Goal: Obtain resource: Download file/media

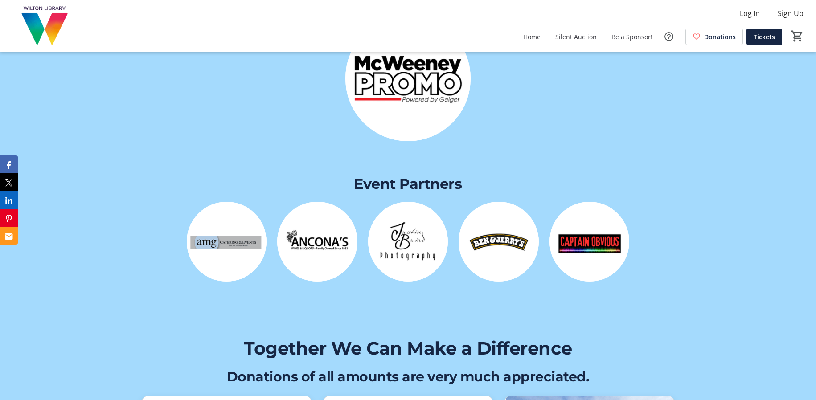
scroll to position [1871, 0]
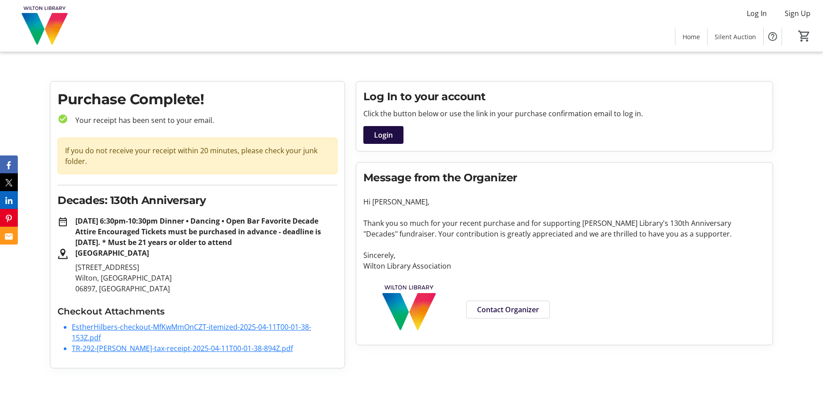
click at [188, 350] on link "TR-292-Esther-Hilbers-tax-receipt-2025-04-11T00-01-38-894Z.pdf" at bounding box center [182, 349] width 221 height 10
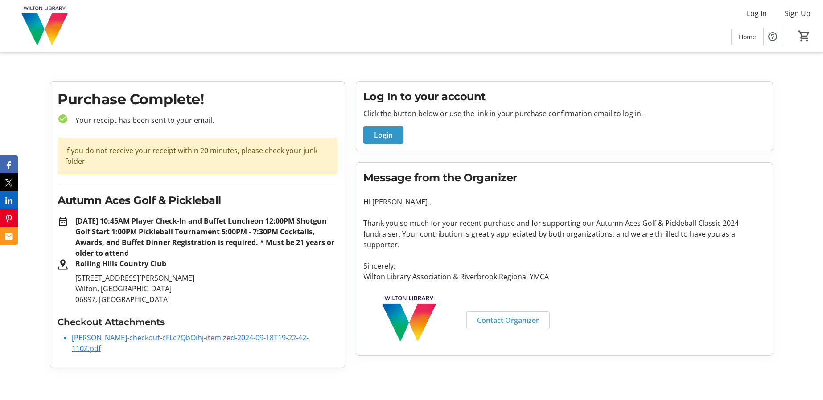
click at [177, 340] on link "Daniel-Darst-checkout-cFLc7QbOihj-itemized-2024-09-18T19-22-42-110Z.pdf" at bounding box center [190, 343] width 237 height 20
click at [25, 115] on tr-checkout-order-details-ui "Purchase Complete! check_circle Your receipt has been sent to your email. If yo…" at bounding box center [411, 228] width 823 height 295
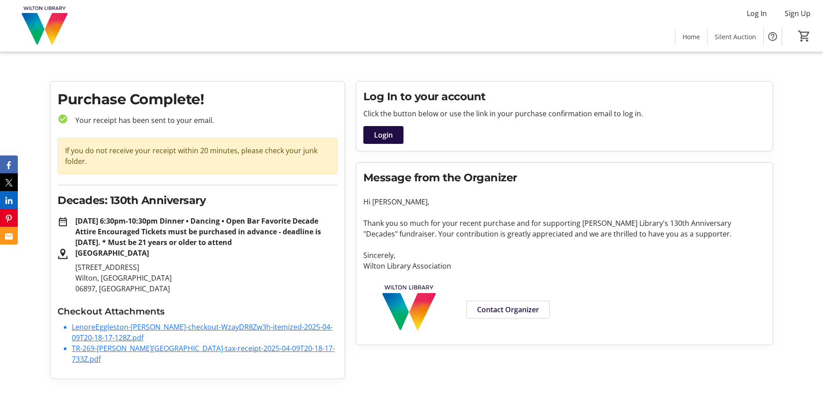
click at [217, 350] on link "TR-269-Lenore-Eggleston-Herbst-tax-receipt-2025-04-09T20-18-17-733Z.pdf" at bounding box center [203, 354] width 263 height 20
click at [203, 328] on link "LenoreEggleston-Herbst-checkout-WzayDR8Zw3h-itemized-2025-04-09T20-18-17-128Z.p…" at bounding box center [202, 332] width 261 height 20
click at [123, 348] on link "TR-339-[PERSON_NAME]-tax-receipt-2025-05-29T18-51-36-693Z.pdf" at bounding box center [182, 349] width 221 height 10
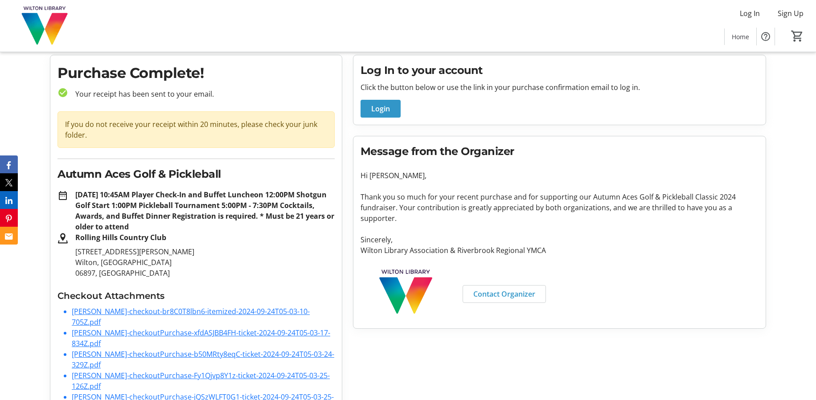
scroll to position [50, 0]
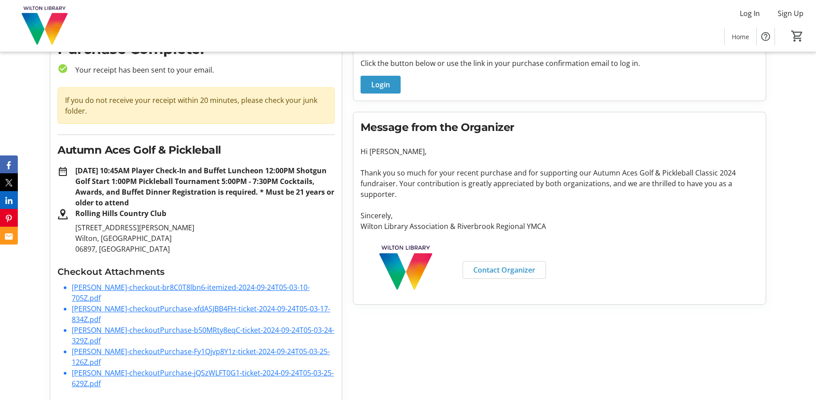
click at [192, 287] on link "[PERSON_NAME]-checkout-br8C0T8lbn6-itemized-2024-09-24T05-03-10-705Z.pdf" at bounding box center [191, 293] width 238 height 20
click at [209, 304] on link "[PERSON_NAME]-checkoutPurchase-xfdASJBB4FH-ticket-2024-09-24T05-03-17-834Z.pdf" at bounding box center [201, 314] width 258 height 20
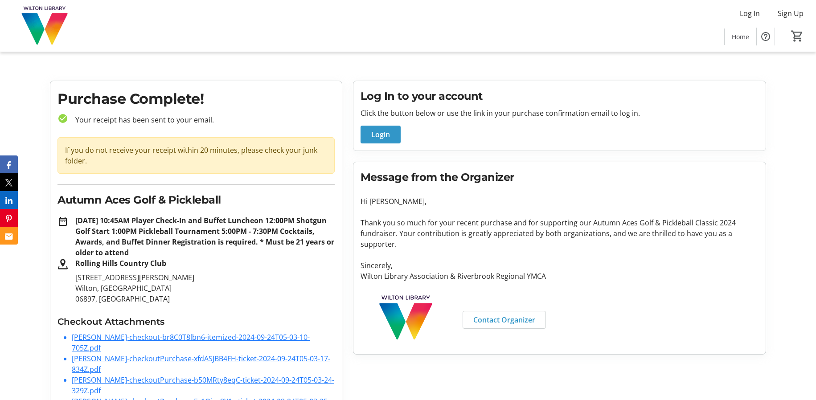
scroll to position [0, 0]
click at [235, 335] on link "[PERSON_NAME]-checkout-br8C0T8lbn6-itemized-2024-09-24T05-03-10-705Z.pdf" at bounding box center [191, 343] width 238 height 20
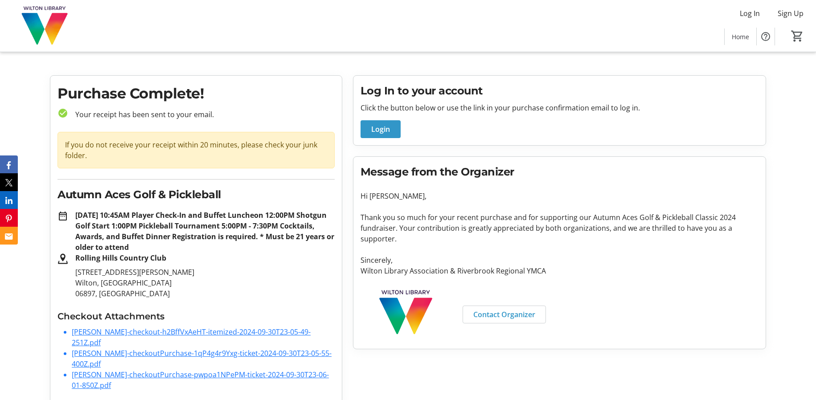
scroll to position [8, 0]
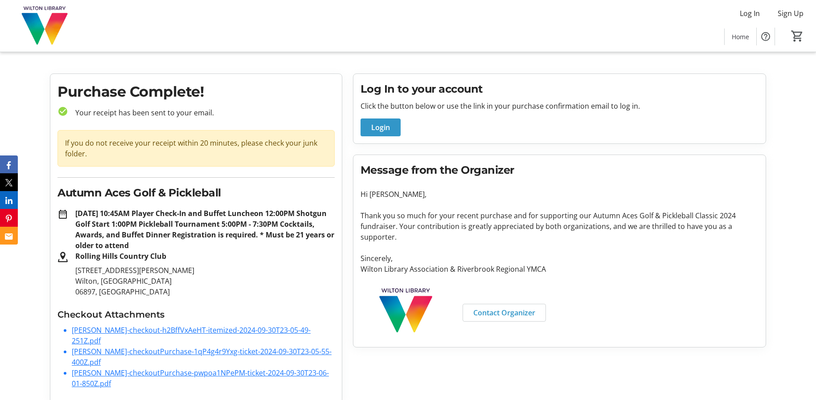
click at [240, 330] on link "[PERSON_NAME]-checkout-h2BffVxAeHT-itemized-2024-09-30T23-05-49-251Z.pdf" at bounding box center [191, 335] width 239 height 20
